Goal: Task Accomplishment & Management: Use online tool/utility

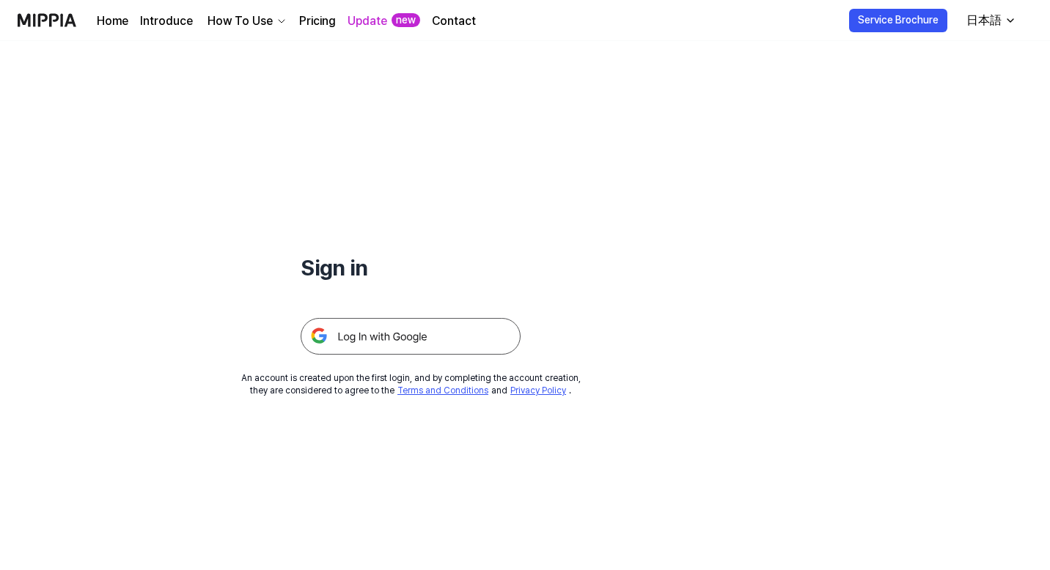
click at [413, 328] on img at bounding box center [411, 336] width 220 height 37
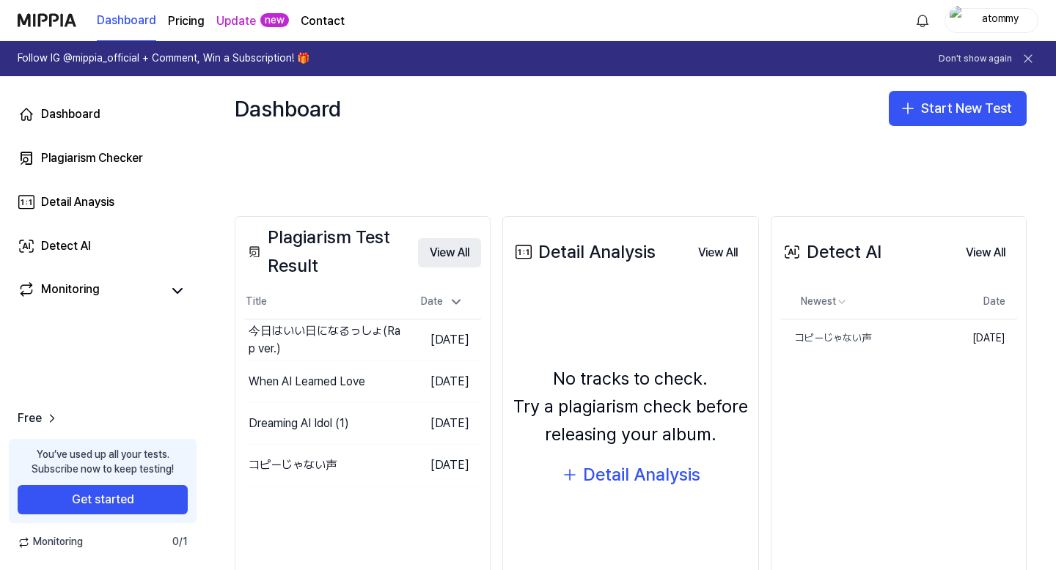
scroll to position [220, 0]
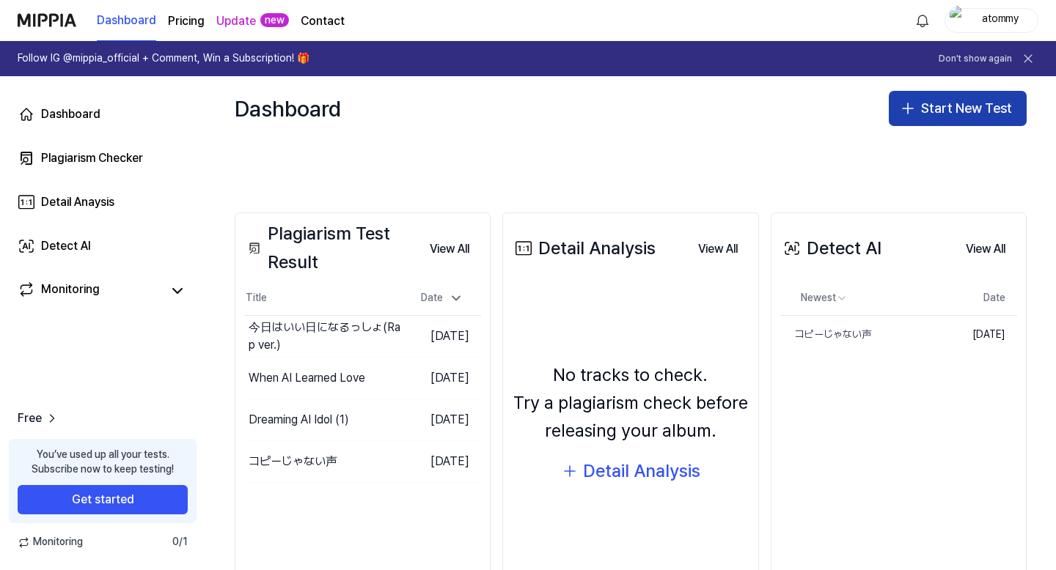
click at [933, 106] on button "Start New Test" at bounding box center [958, 108] width 138 height 35
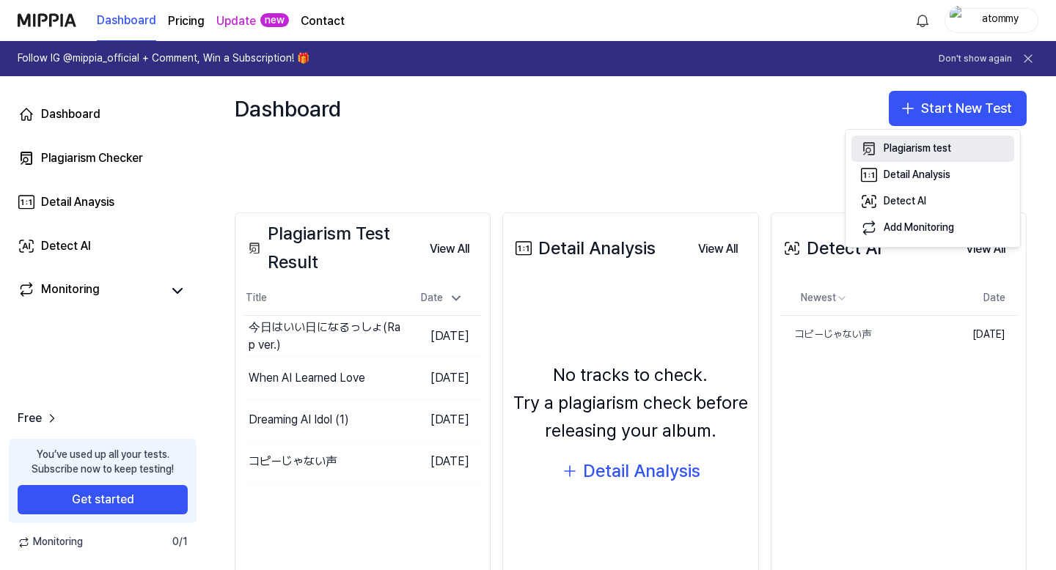
click at [918, 152] on div "Plagiarism test" at bounding box center [917, 149] width 67 height 15
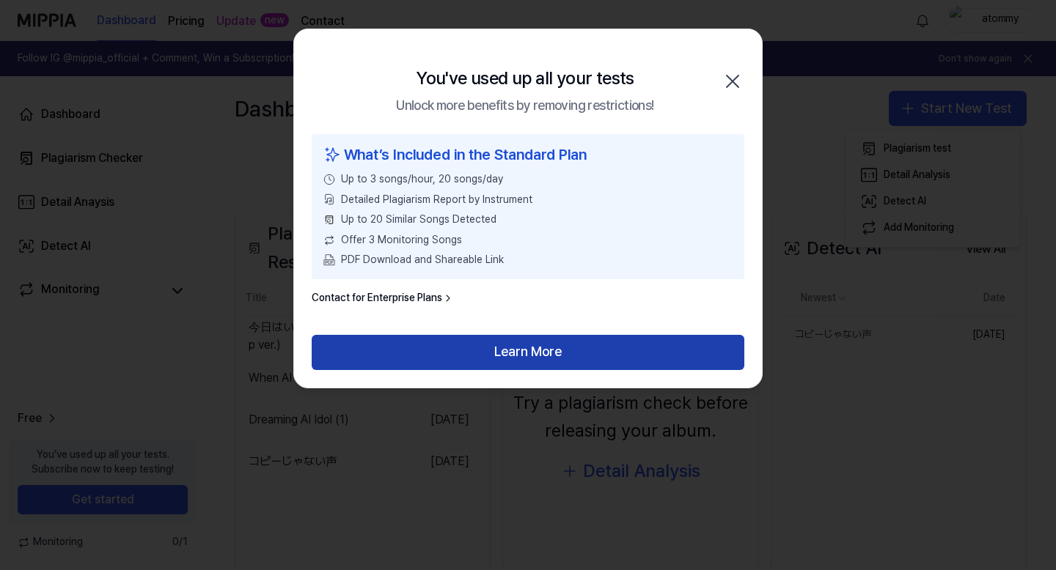
click at [595, 354] on button "Learn More" at bounding box center [528, 352] width 433 height 35
